Goal: Transaction & Acquisition: Download file/media

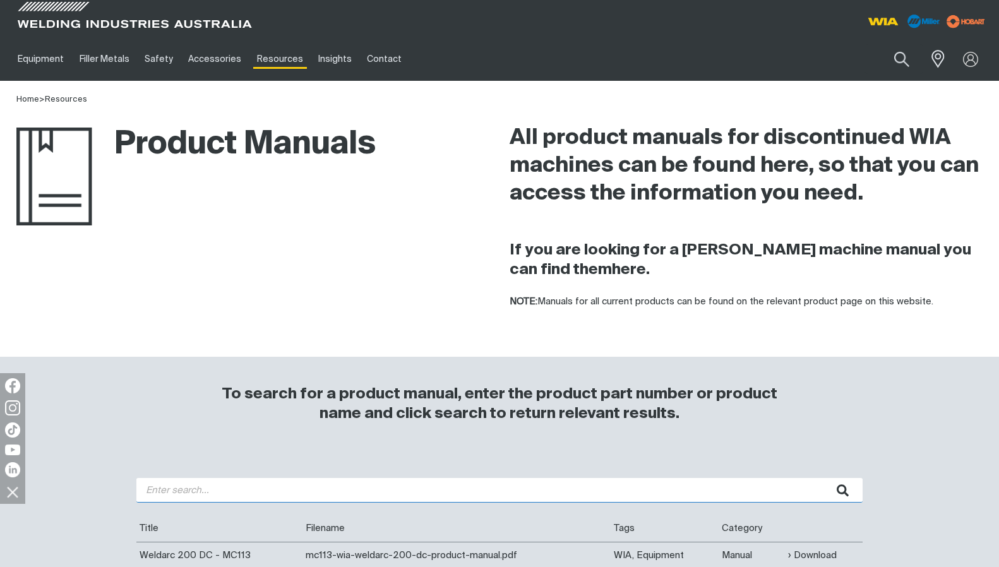
click at [406, 493] on input "search" at bounding box center [499, 490] width 726 height 25
click at [823, 478] on button "submit" at bounding box center [843, 490] width 40 height 25
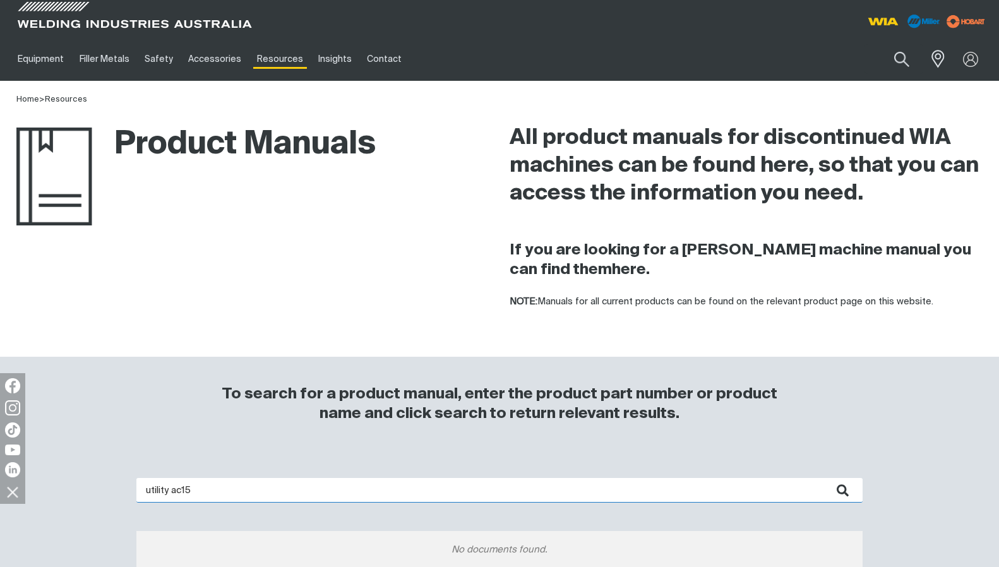
click at [219, 490] on input "utility ac15" at bounding box center [499, 490] width 726 height 25
type input "utility"
click at [823, 478] on button "submit" at bounding box center [843, 490] width 40 height 25
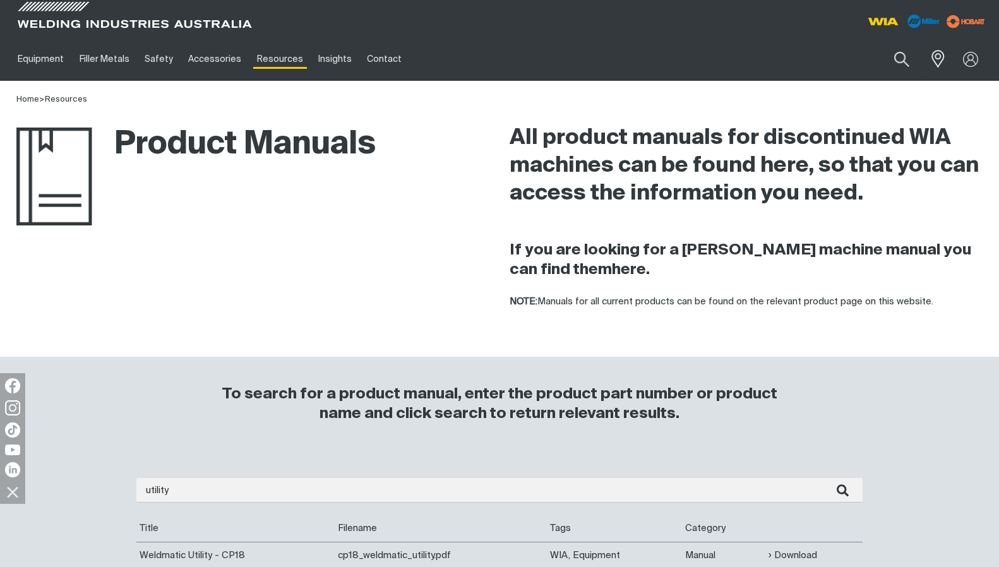
scroll to position [129, 0]
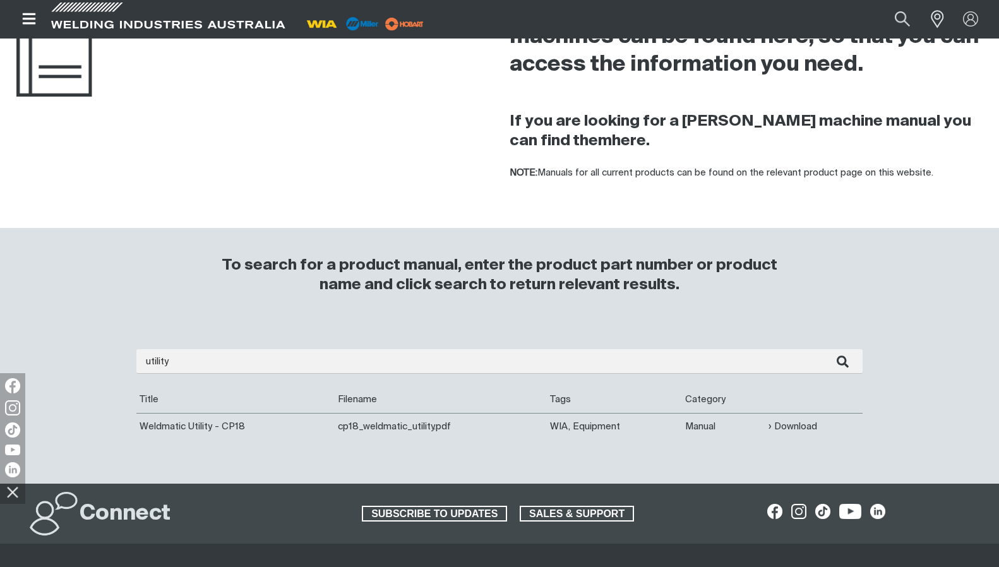
click at [823, 427] on td "Download" at bounding box center [813, 426] width 97 height 27
click at [809, 431] on link "Download" at bounding box center [793, 426] width 49 height 15
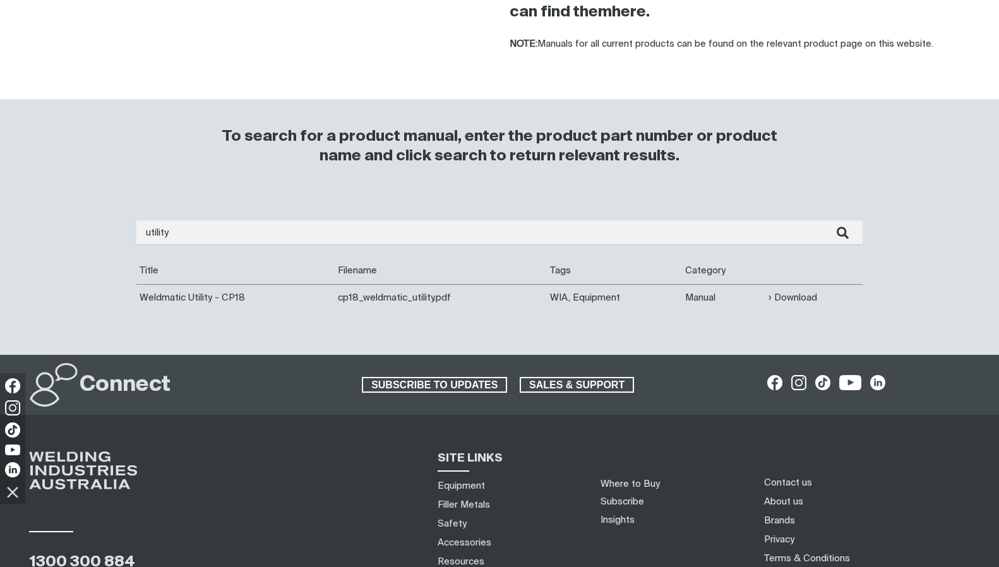
scroll to position [322, 0]
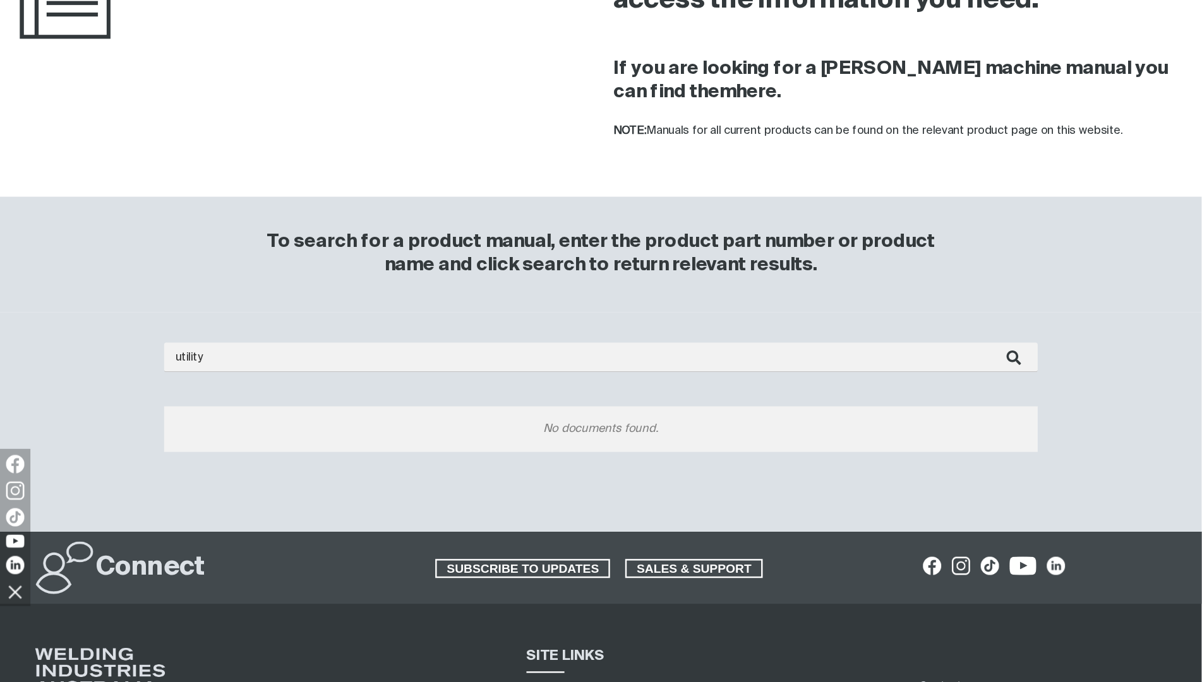
scroll to position [258, 0]
